Goal: Task Accomplishment & Management: Complete application form

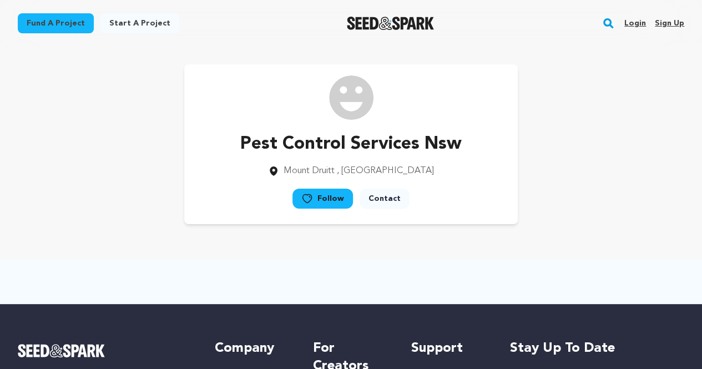
click at [676, 24] on link "Sign up" at bounding box center [669, 23] width 29 height 18
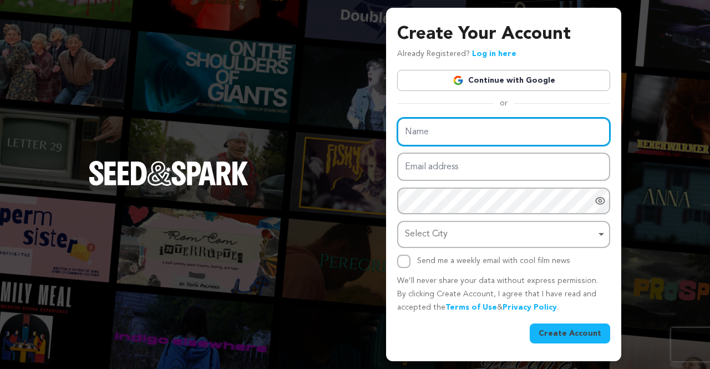
click at [454, 129] on input "Name" at bounding box center [503, 132] width 213 height 28
paste input "King Catering Marbella"
type input "King Catering Marbella"
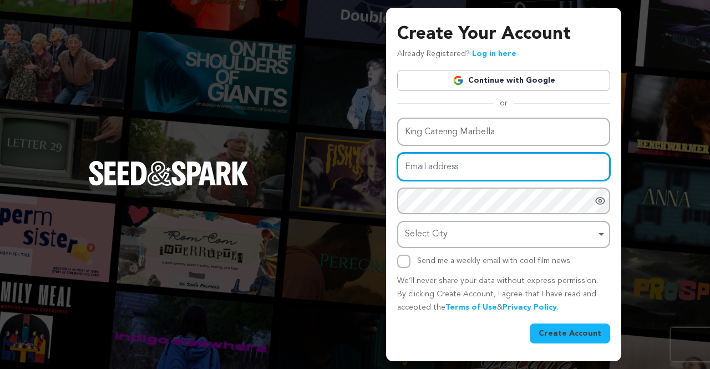
click at [453, 172] on input "Email address" at bounding box center [503, 167] width 213 height 28
paste input "[EMAIL_ADDRESS][DOMAIN_NAME]"
type input "[EMAIL_ADDRESS][DOMAIN_NAME]"
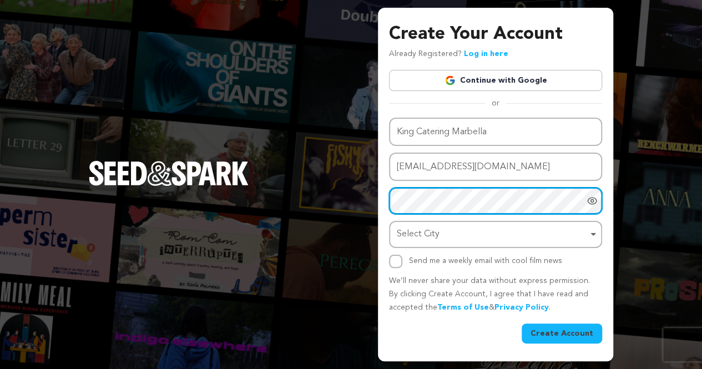
click at [428, 206] on div "Name King Catering Marbella Email address relukeku@forexzig.com Password Passwo…" at bounding box center [495, 193] width 213 height 150
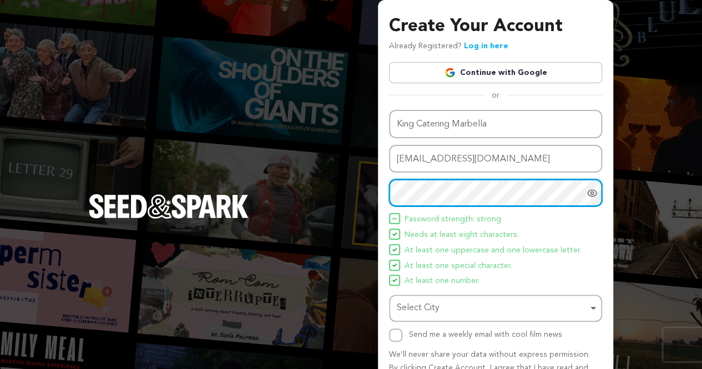
click at [420, 315] on div "Select City Remove item" at bounding box center [492, 308] width 191 height 16
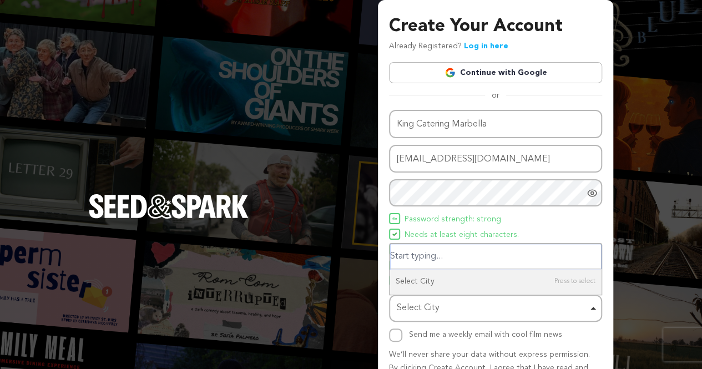
paste input "Av. de la Constitución, 3, 29670 San Pedro Alcántara, Málaga, Spain"
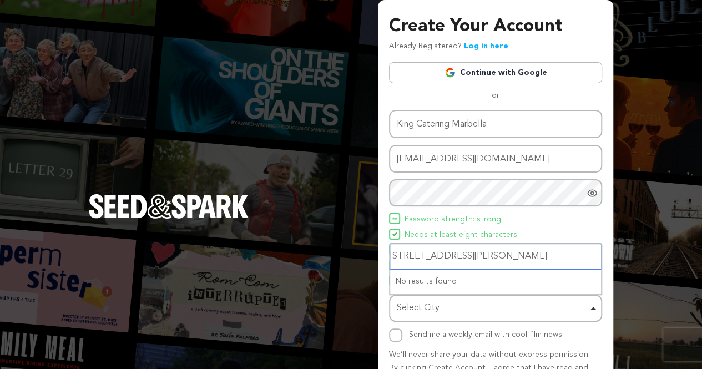
scroll to position [0, 58]
click at [448, 253] on input "Av. de la Constitución, 3, 29670 San Pedro Alcántara, Málaga, Spain" at bounding box center [495, 256] width 211 height 25
click at [447, 252] on input "Av. de la Constitución, 3, 29670 San Pedro Alcántara, Málaga, Spain" at bounding box center [495, 256] width 211 height 25
click at [409, 253] on input "Av. de la Constitución, San Pedro Alcántara, Málaga, Spain" at bounding box center [495, 256] width 211 height 25
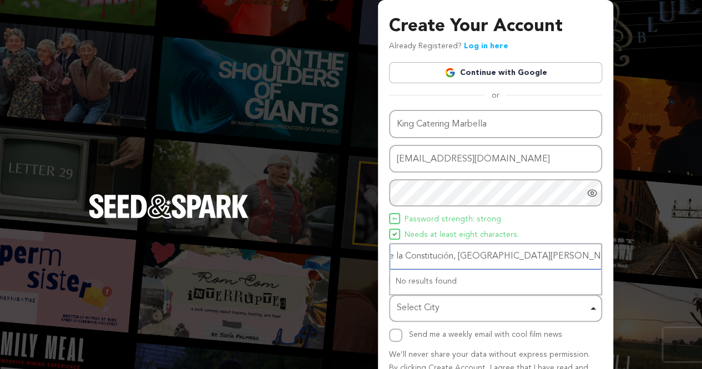
click at [405, 253] on input "Av. de la Constitución, San Pedro Alcántara, Málaga, Spain" at bounding box center [495, 256] width 211 height 25
type input "Constitución, San Pedro Alcántara, Málaga, Spain"
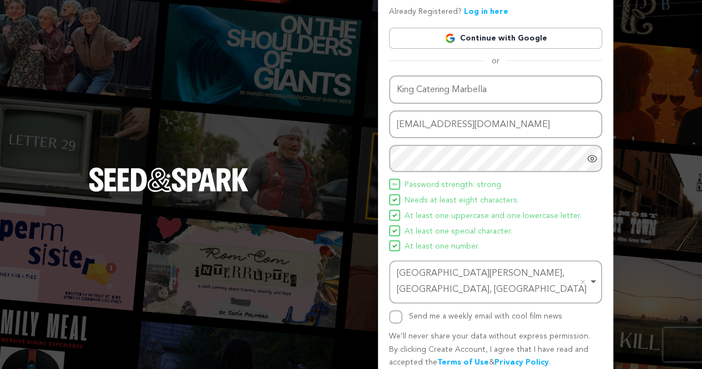
scroll to position [65, 0]
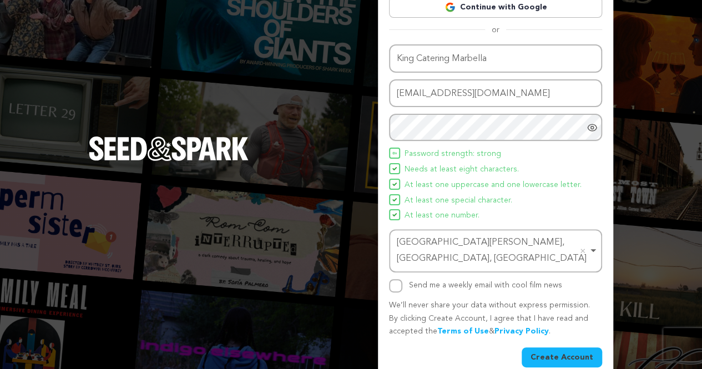
click at [552, 347] on button "Create Account" at bounding box center [562, 357] width 80 height 20
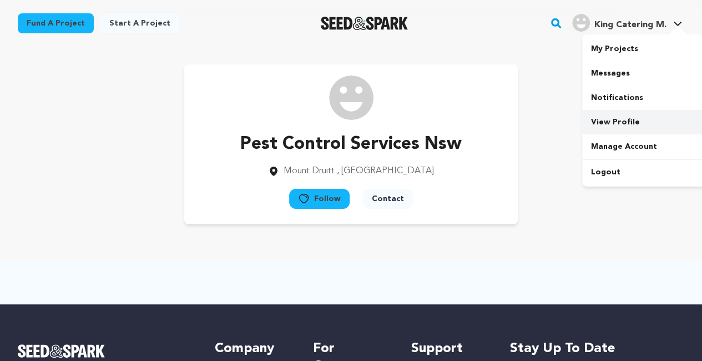
click at [613, 124] on link "View Profile" at bounding box center [644, 122] width 124 height 24
